Goal: Task Accomplishment & Management: Complete application form

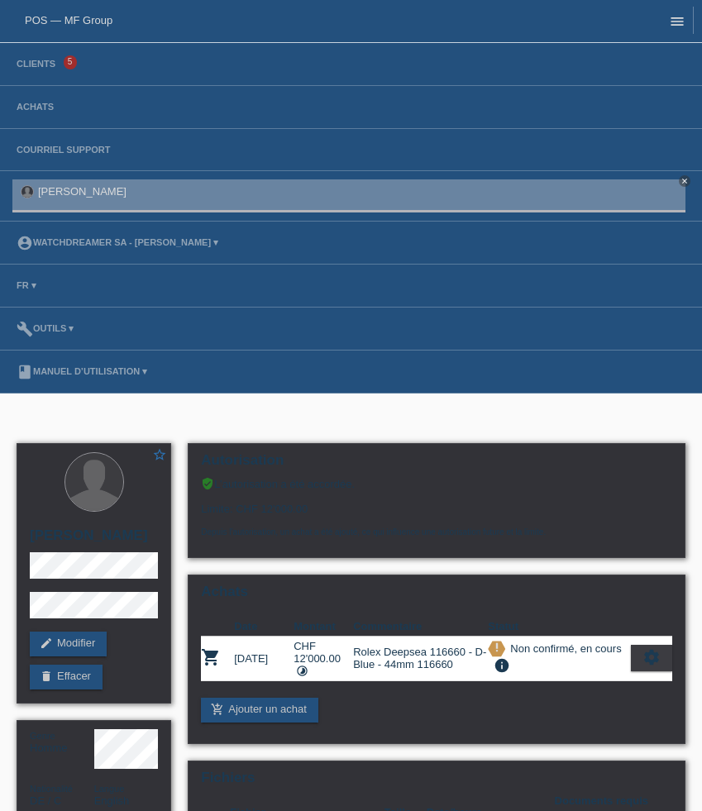
click at [678, 26] on icon "menu" at bounding box center [677, 21] width 17 height 17
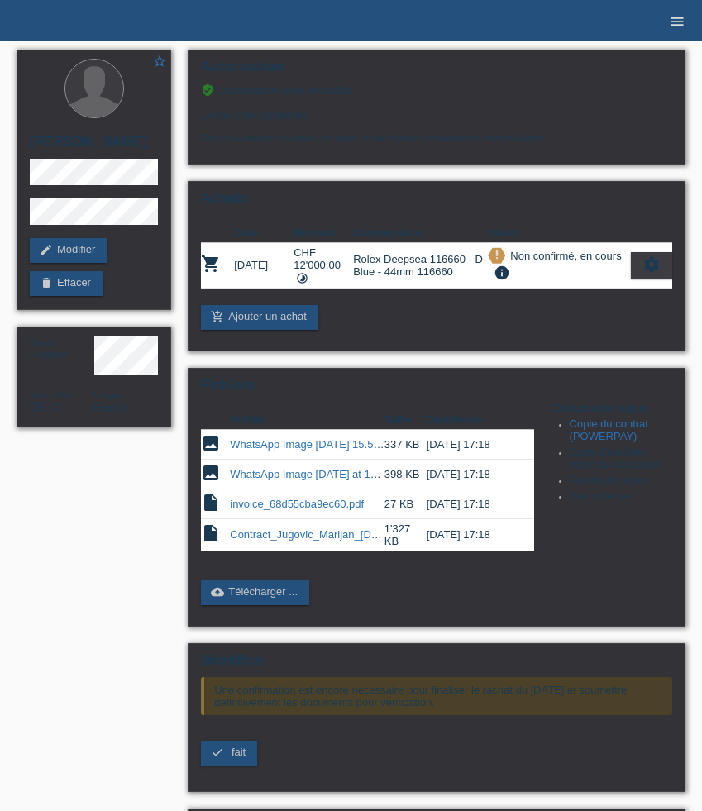
click at [673, 24] on icon "menu" at bounding box center [677, 21] width 17 height 17
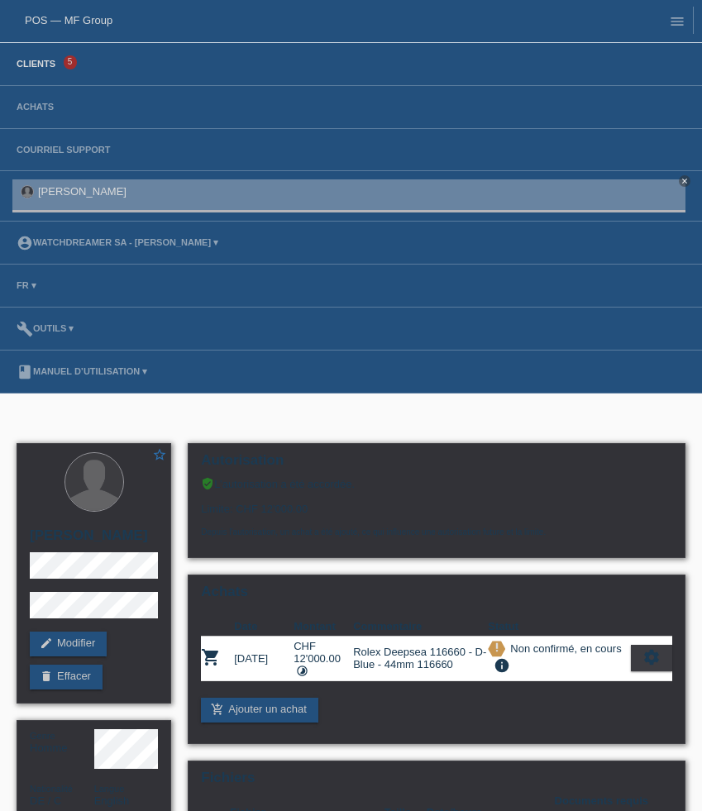
click at [49, 64] on link "Clients" at bounding box center [35, 64] width 55 height 10
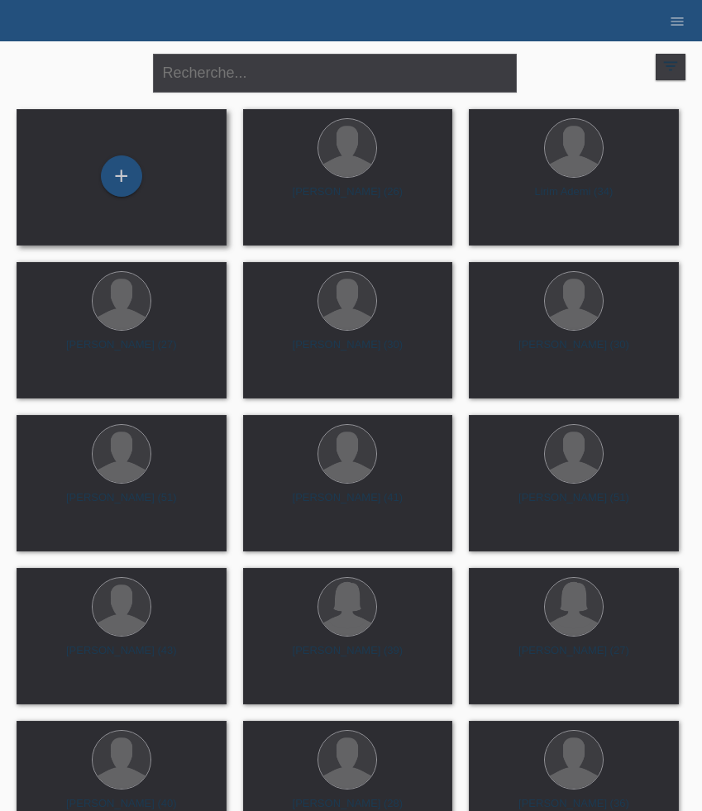
click at [142, 166] on div "+" at bounding box center [122, 177] width 184 height 44
click at [127, 175] on div "+" at bounding box center [121, 175] width 41 height 41
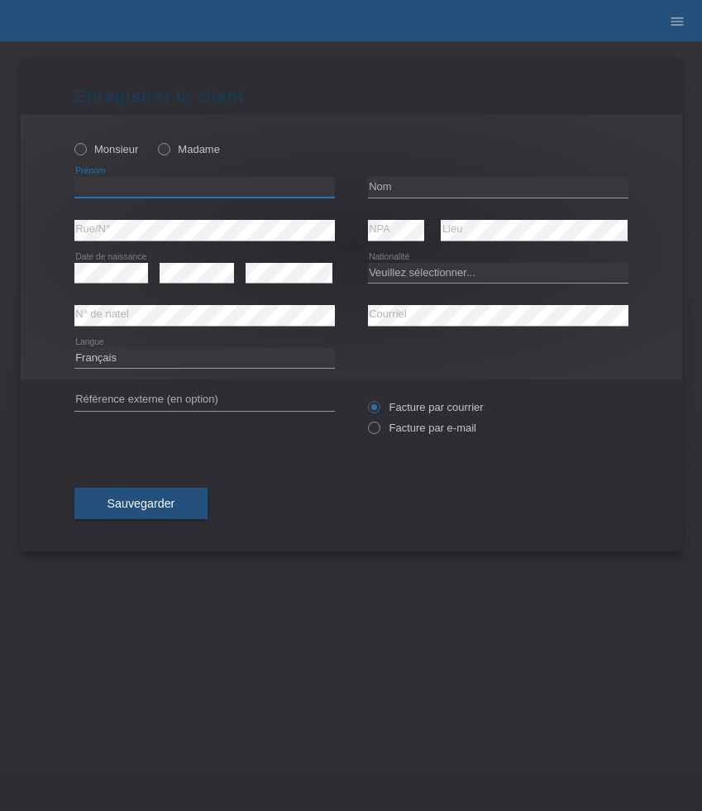
click at [122, 185] on input "text" at bounding box center [204, 187] width 260 height 21
paste input "[PERSON_NAME]"
type input "[PERSON_NAME]"
click at [394, 185] on input "text" at bounding box center [498, 187] width 260 height 21
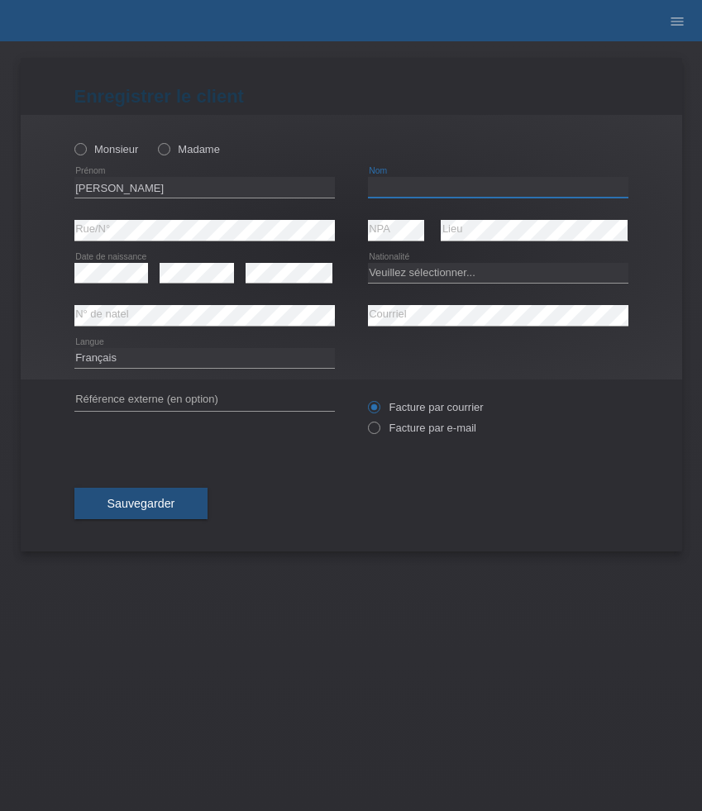
click at [394, 185] on input "text" at bounding box center [498, 187] width 260 height 21
paste input "Gomes"
type input "Gomes"
click at [440, 277] on select "Veuillez sélectionner... Suisse Allemagne Autriche Liechtenstein ------------ A…" at bounding box center [498, 273] width 260 height 20
select select "PT"
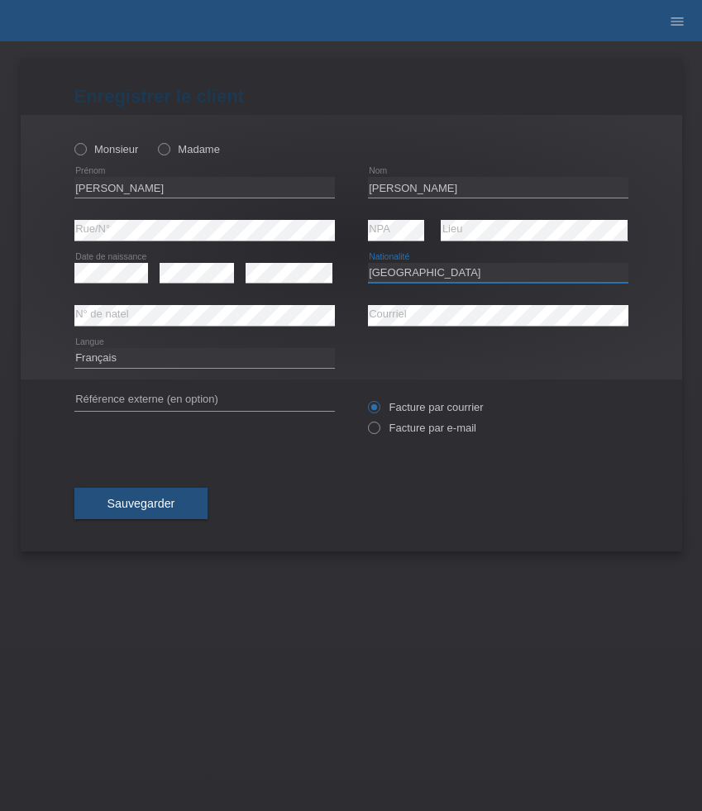
click at [368, 263] on select "Veuillez sélectionner... Suisse Allemagne Autriche Liechtenstein ------------ A…" at bounding box center [498, 273] width 260 height 20
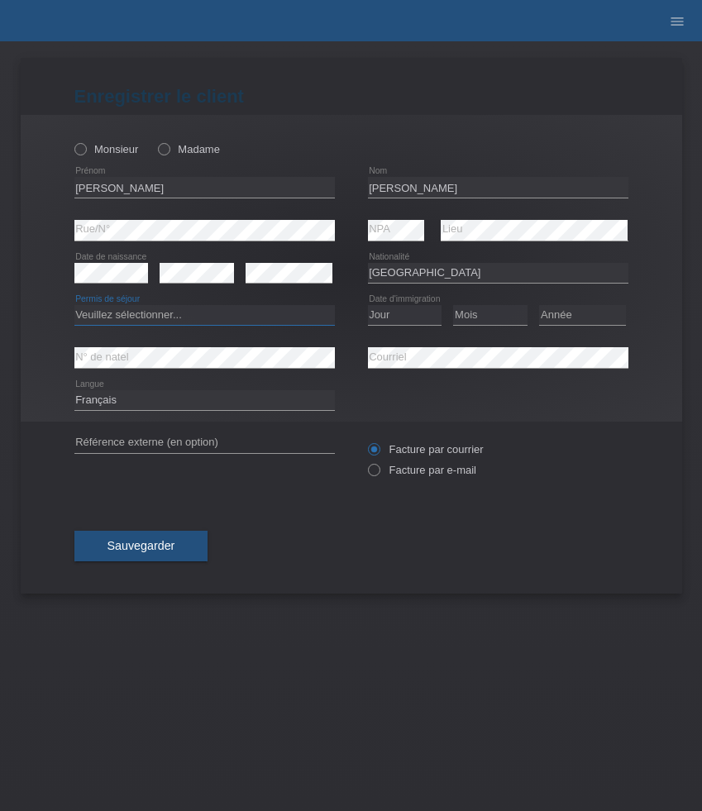
click at [165, 316] on select "Veuillez sélectionner... C B B - Statut de réfugié Autre" at bounding box center [204, 315] width 260 height 20
select select "C"
click at [74, 306] on select "Veuillez sélectionner... C B B - Statut de réfugié Autre" at bounding box center [204, 315] width 260 height 20
click at [398, 312] on select "Jour 01 02 03 04 05 06 07 08 09 10 11" at bounding box center [405, 315] width 74 height 20
select select "10"
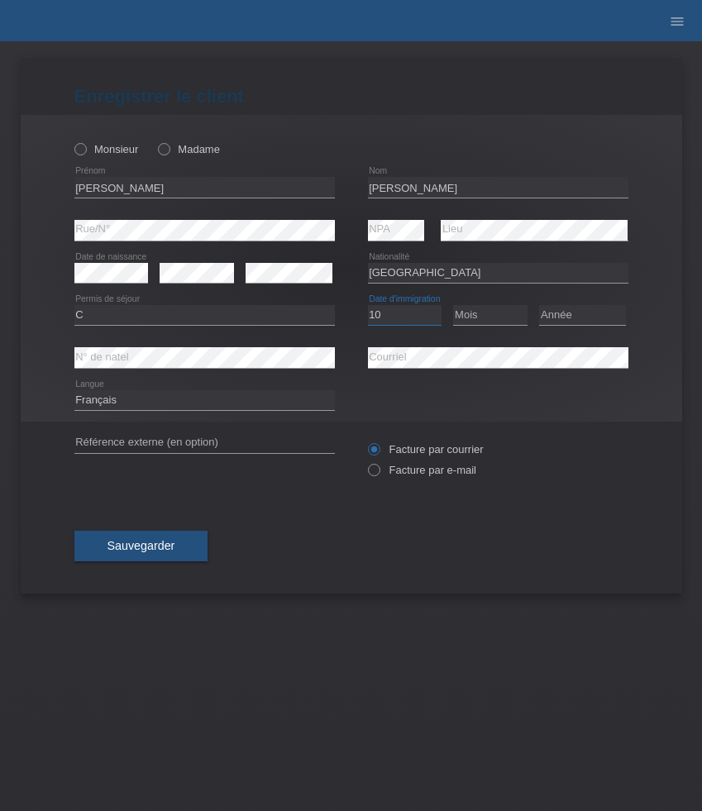
click at [368, 306] on select "Jour 01 02 03 04 05 06 07 08 09 10 11" at bounding box center [405, 315] width 74 height 20
click at [481, 318] on select "Mois 01 02 03 04 05 06 07 08 09 10 11" at bounding box center [490, 315] width 74 height 20
select select "01"
click at [453, 306] on select "Mois 01 02 03 04 05 06 07 08 09 10 11" at bounding box center [490, 315] width 74 height 20
click at [566, 314] on select "Année 2025 2024 2023 2022 2021 2020 2019 2018 2017 2016 2015 2014 2013 2012 201…" at bounding box center [582, 315] width 87 height 20
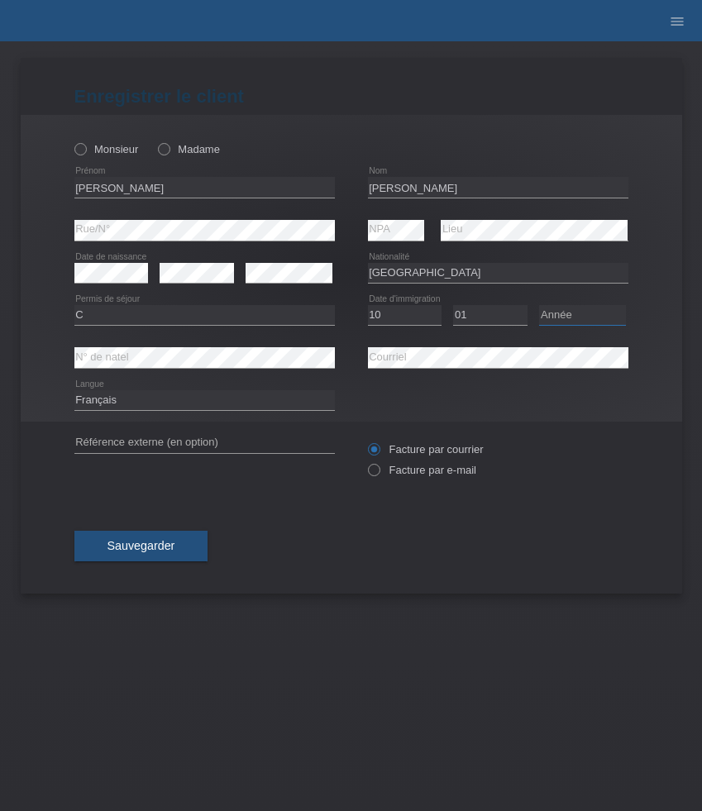
select select "2013"
click at [539, 306] on select "Année 2025 2024 2023 2022 2021 2020 2019 2018 2017 2016 2015 2014 2013 2012 201…" at bounding box center [582, 315] width 87 height 20
click at [397, 475] on label "Facture par e-mail" at bounding box center [422, 470] width 108 height 12
click at [379, 475] on input "Facture par e-mail" at bounding box center [373, 474] width 11 height 21
radio input "true"
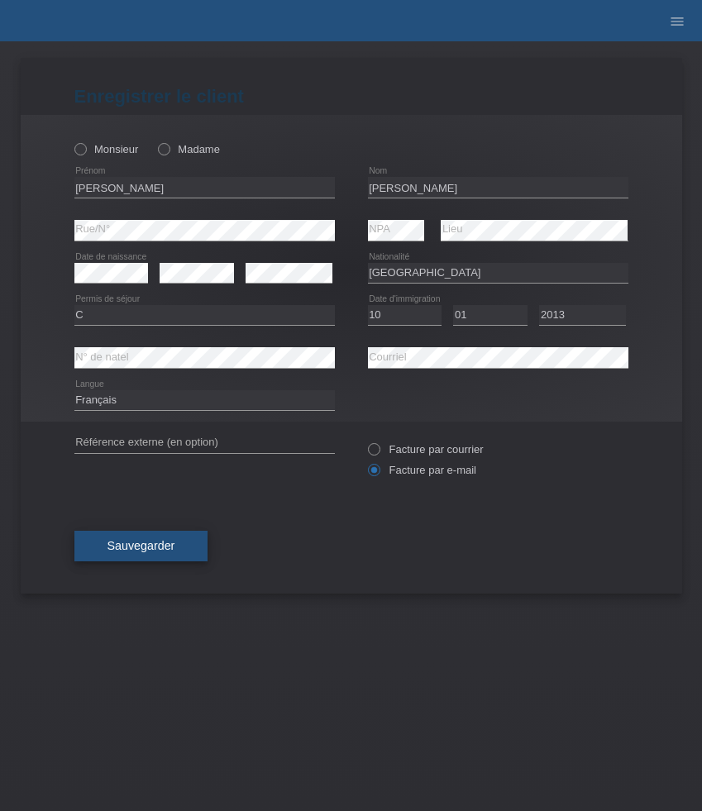
click at [169, 547] on span "Sauvegarder" at bounding box center [141, 545] width 68 height 13
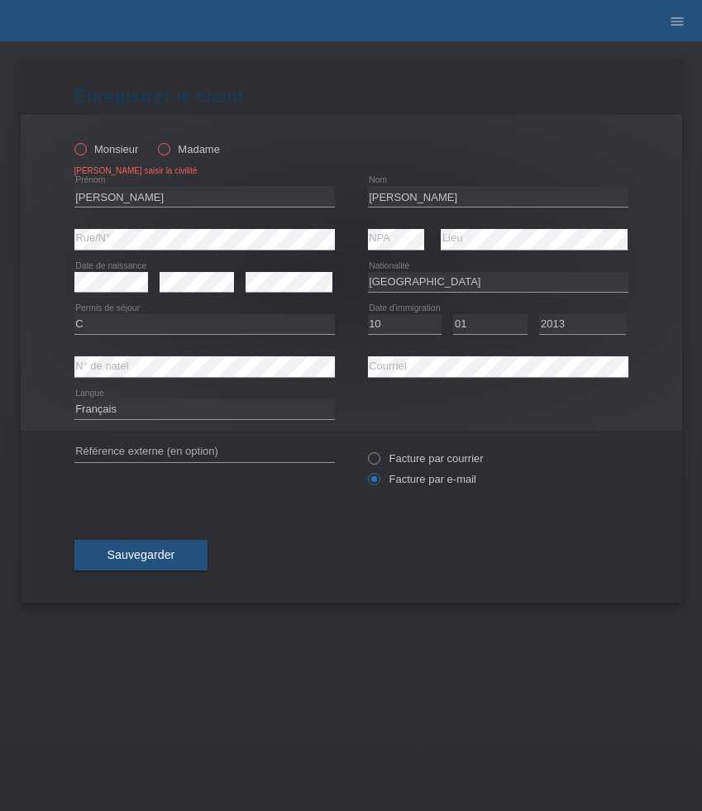
click at [111, 153] on label "Monsieur" at bounding box center [106, 149] width 64 height 12
click at [85, 153] on input "Monsieur" at bounding box center [79, 148] width 11 height 11
radio input "true"
click at [142, 542] on button "Sauvegarder" at bounding box center [141, 555] width 134 height 31
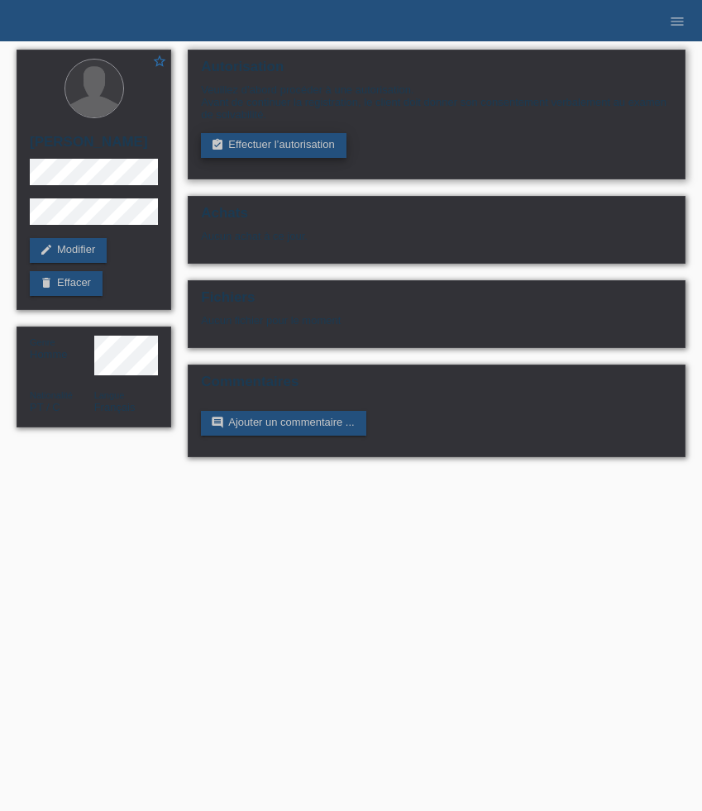
click at [284, 155] on link "assignment_turned_in Effectuer l’autorisation" at bounding box center [273, 145] width 145 height 25
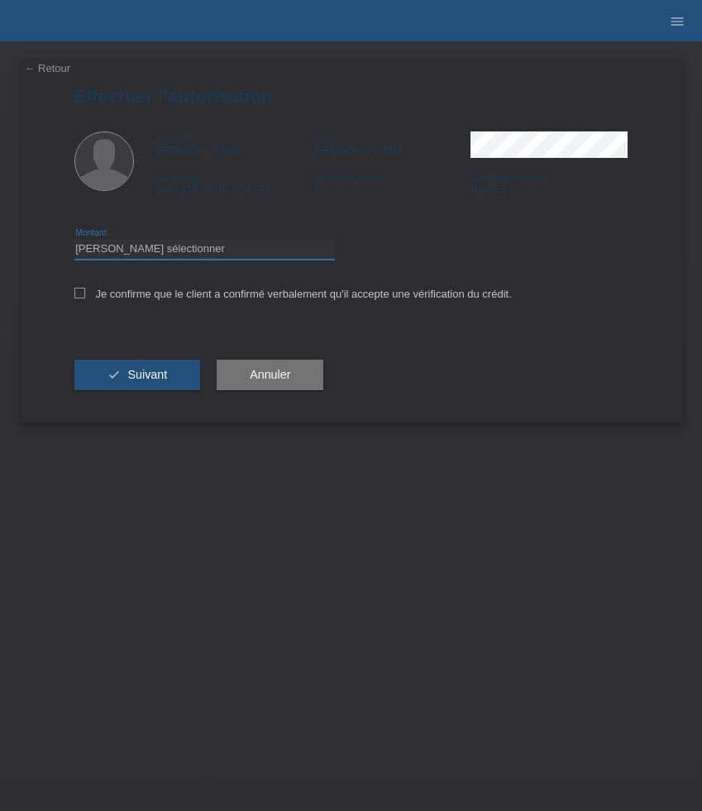
click at [271, 247] on select "Veuillez sélectionner CHF 1.00 - CHF 499.00 CHF 500.00 - CHF 1'999.00 CHF 2'000…" at bounding box center [204, 249] width 260 height 20
select select "3"
click at [74, 241] on select "Veuillez sélectionner CHF 1.00 - CHF 499.00 CHF 500.00 - CHF 1'999.00 CHF 2'000…" at bounding box center [204, 249] width 260 height 20
click at [226, 296] on label "Je confirme que le client a confirmé verbalement qu'il accepte une vérification…" at bounding box center [292, 294] width 437 height 12
click at [85, 296] on input "Je confirme que le client a confirmé verbalement qu'il accepte une vérification…" at bounding box center [79, 293] width 11 height 11
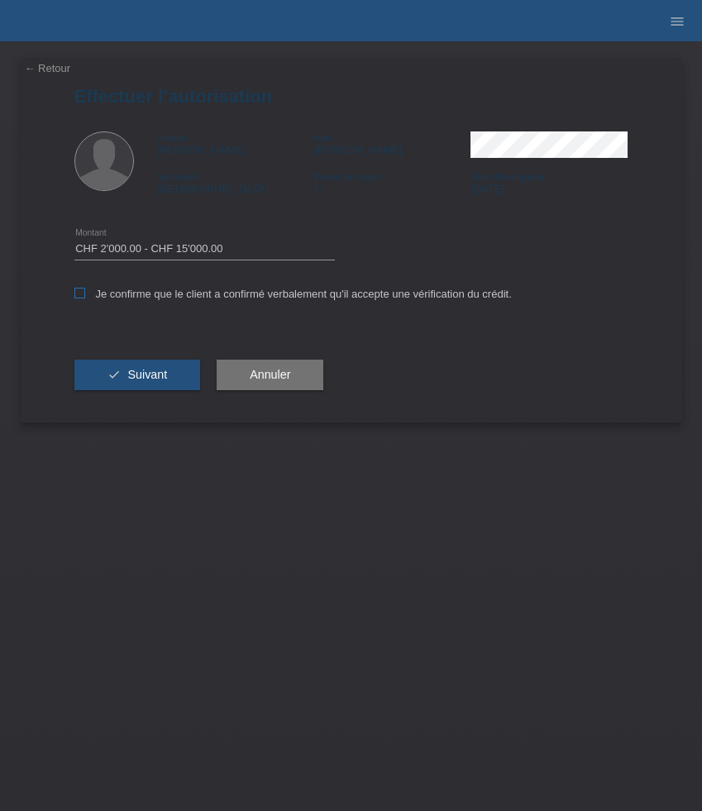
checkbox input "true"
click at [139, 377] on span "Suivant" at bounding box center [147, 374] width 40 height 13
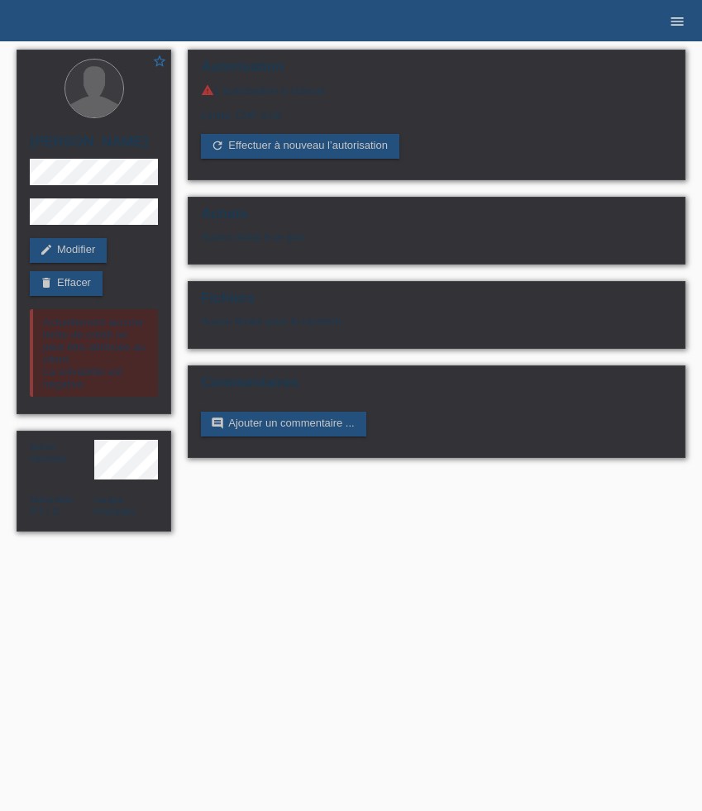
click at [667, 26] on link "menu" at bounding box center [677, 21] width 33 height 10
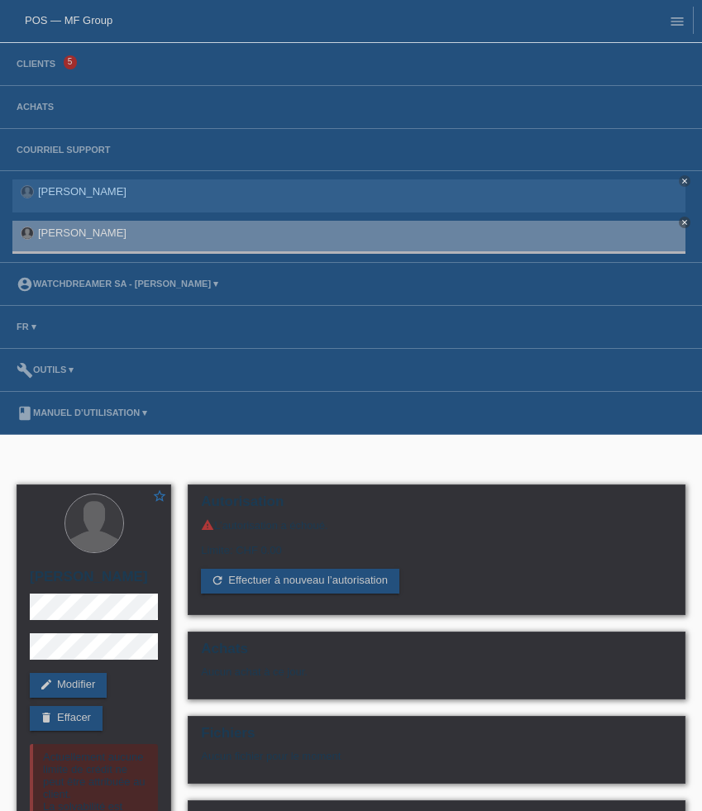
click at [46, 101] on li "Achats" at bounding box center [351, 107] width 702 height 43
click at [42, 111] on link "Achats" at bounding box center [35, 107] width 54 height 10
